Goal: Transaction & Acquisition: Purchase product/service

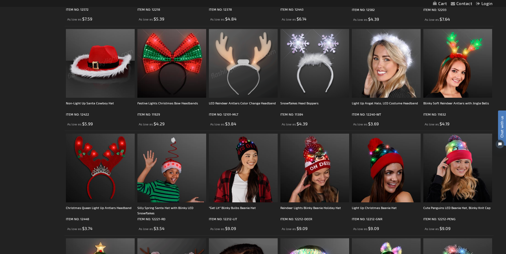
scroll to position [241, 0]
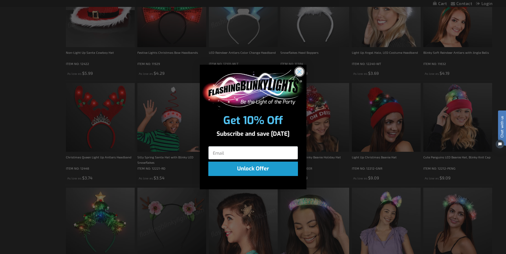
click at [302, 71] on circle "Close dialog" at bounding box center [299, 71] width 9 height 9
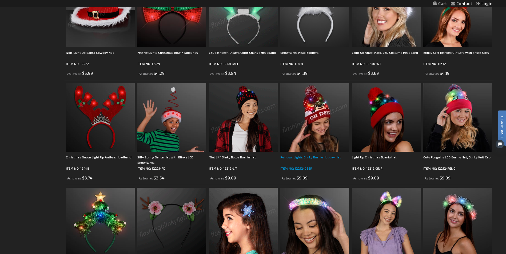
click at [289, 157] on div "Reindeer Lights Blinky Beanie Holiday Hat" at bounding box center [314, 160] width 69 height 11
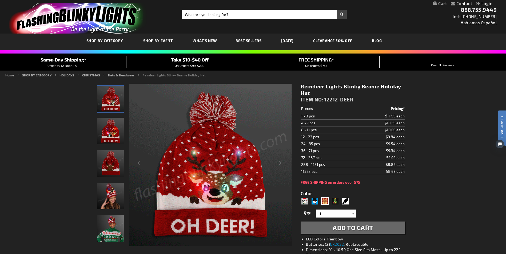
scroll to position [27, 0]
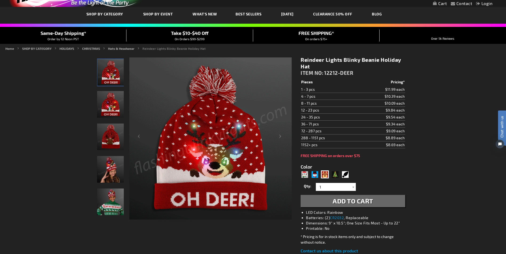
click at [115, 201] on img "Boy wearing Reindeer Lights Blinky Beanie Holiday Hat" at bounding box center [110, 202] width 27 height 27
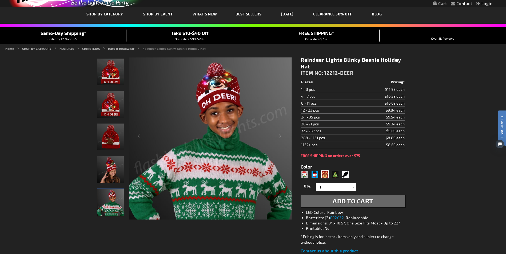
click at [114, 179] on img "Reindeer Lights Blinky Beanie Holiday Hat" at bounding box center [110, 169] width 27 height 27
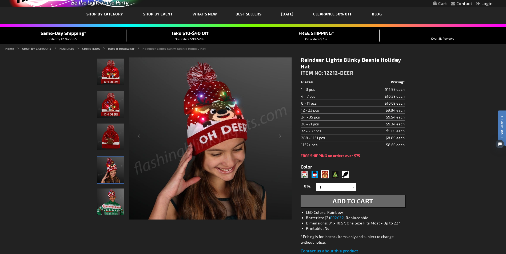
click at [114, 77] on img "Reindeer Lights Blinky Beanie Holiday Hat" at bounding box center [110, 72] width 27 height 27
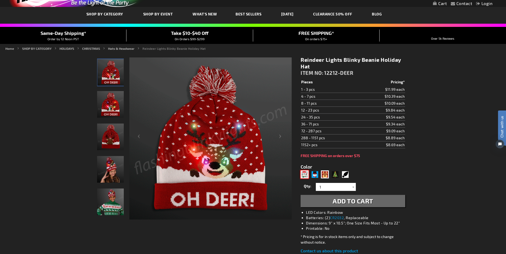
click at [305, 174] on div "Penguin" at bounding box center [305, 175] width 8 height 8
type input "5679"
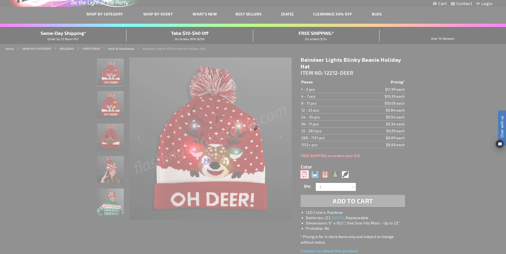
type input "12212-PENG"
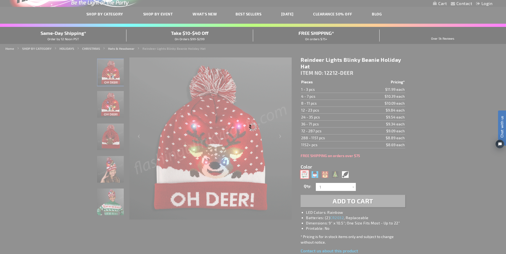
type input "Customize - Cute Penguins LED Beanie Hat, Blinky Knit Cap - ITEM NO: 12212-PENG"
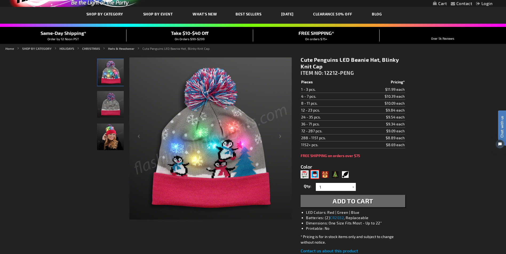
click at [314, 174] on div "Snowman" at bounding box center [315, 175] width 8 height 8
type input "5680"
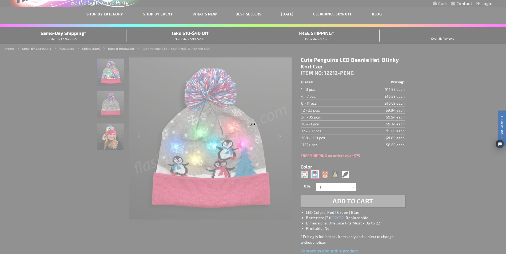
type input "12212-SNOW"
type input "Customize - LED Winter Beanie, Blinky Snowman Hats - ITEM NO: 12212-SNOW"
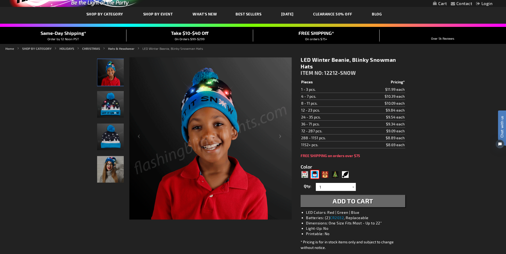
click at [117, 176] on img at bounding box center [110, 169] width 27 height 27
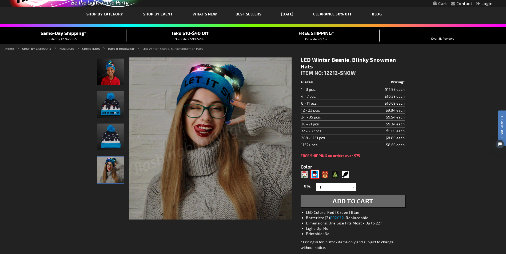
click at [107, 112] on img at bounding box center [110, 104] width 27 height 27
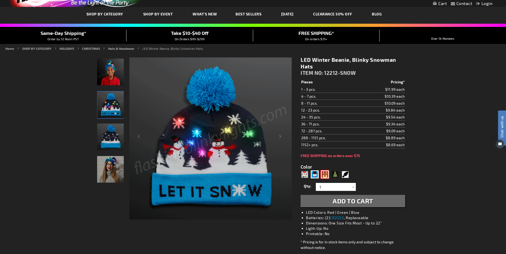
click at [326, 174] on div "Deer" at bounding box center [325, 175] width 8 height 8
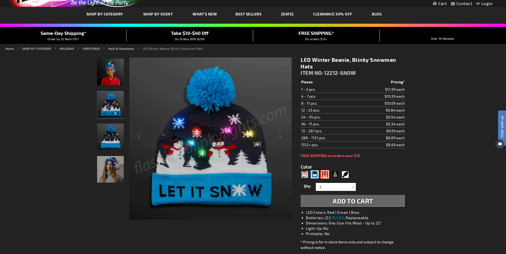
type input "5747"
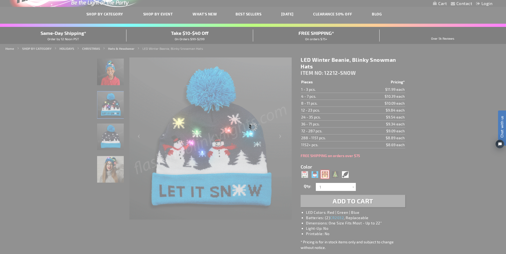
type input "12212-DEER"
type input "Customize - Reindeer Lights Blinky Beanie Holiday Hat - ITEM NO: 12212-DEER"
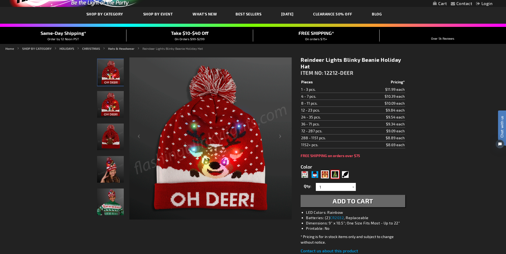
click at [336, 176] on div "Tree" at bounding box center [335, 175] width 8 height 8
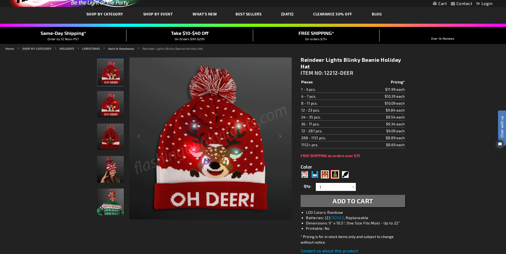
type input "5748"
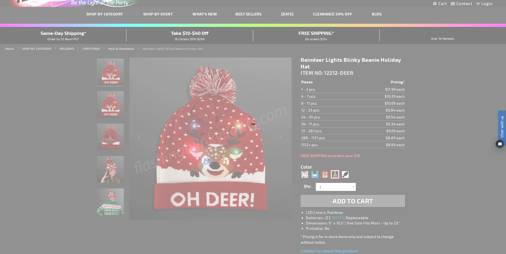
type input "12212-GNR"
type input "Customize - Light Up Christmas Beanie Hat - ITEM NO: 12212-GNR"
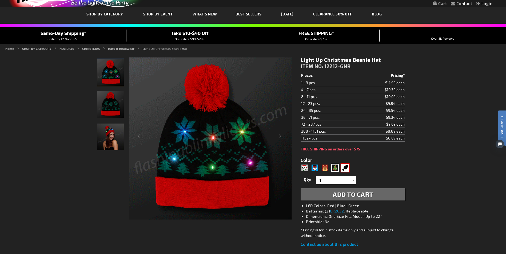
click at [345, 166] on div "Bulb" at bounding box center [345, 168] width 8 height 8
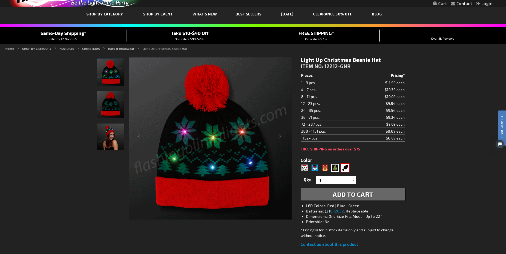
type input "5749"
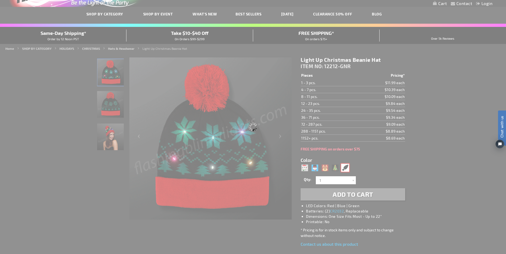
type input "12212-LIT"
type input "Customize - &quot;Get Lit&quot; Blinky Bulbs Beanie Hat - ITEM NO: 12212-LIT"
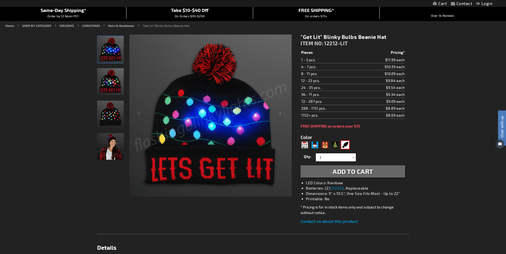
scroll to position [49, 0]
